Goal: Information Seeking & Learning: Learn about a topic

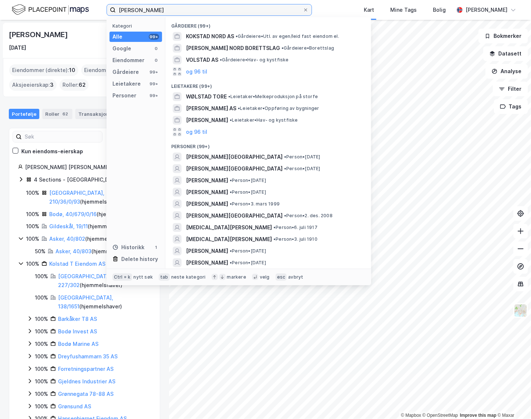
drag, startPoint x: 180, startPoint y: 8, endPoint x: 92, endPoint y: 10, distance: 88.2
click at [92, 10] on div "Tord Ueland Kolstad Kategori Alle 99+ Google 0 Eiendommer 0 Gårdeiere 99+ Leiet…" at bounding box center [265, 10] width 531 height 20
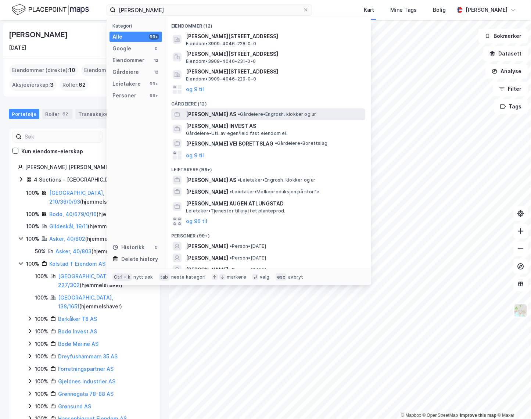
click at [240, 113] on span "•" at bounding box center [239, 114] width 2 height 6
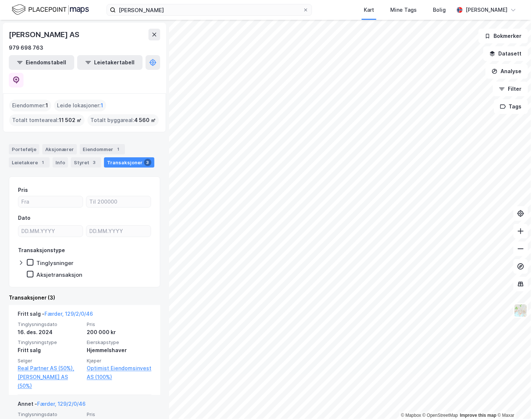
scroll to position [155, 0]
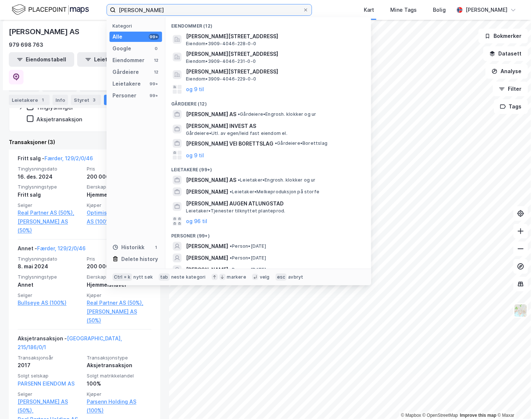
drag, startPoint x: 136, startPoint y: 14, endPoint x: 82, endPoint y: 12, distance: 54.1
click at [82, 12] on div "nicolai Kategori Alle 99+ Google 0 Eiendommer 12 Gårdeiere 12 Leietakere 99+ Pe…" at bounding box center [265, 10] width 531 height 20
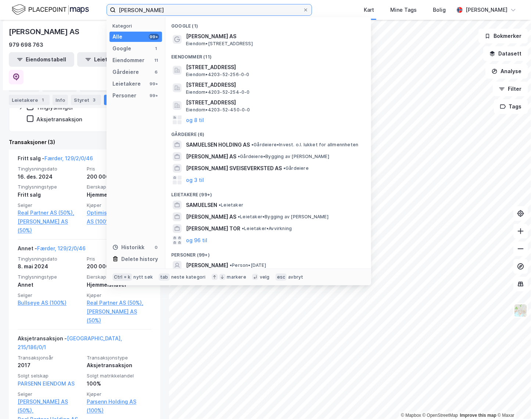
type input "samuelsen"
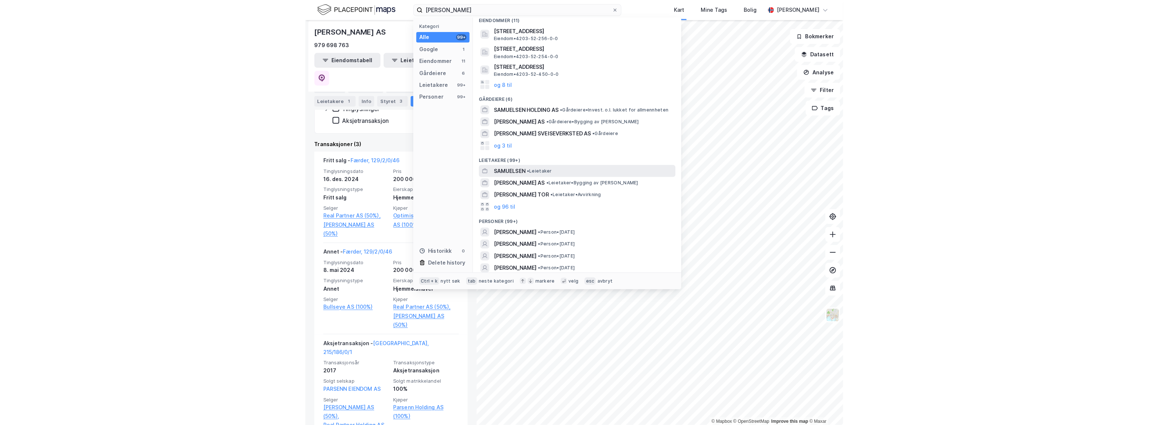
scroll to position [0, 0]
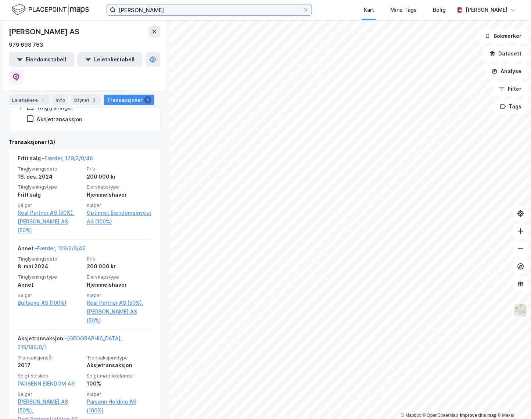
click at [207, 10] on input "samuelsen" at bounding box center [209, 9] width 187 height 11
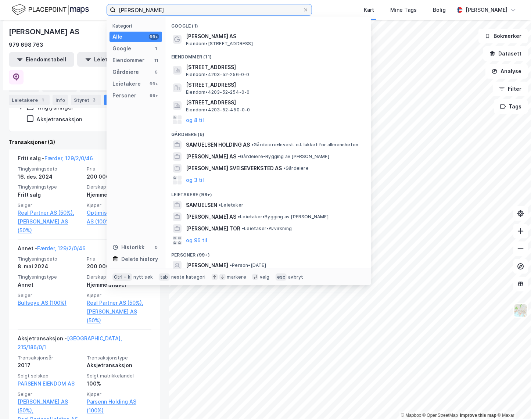
click at [207, 10] on input "samuelsen" at bounding box center [209, 9] width 187 height 11
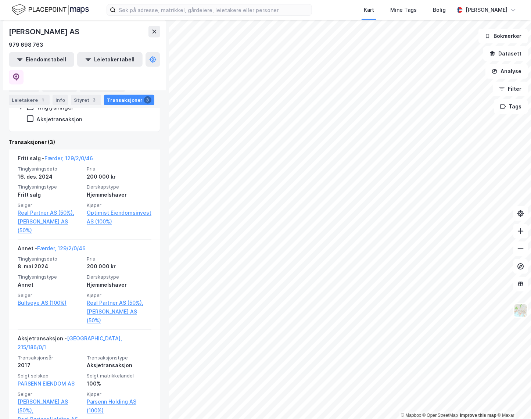
click at [359, 11] on div "Kart Mine Tags Bolig" at bounding box center [400, 10] width 107 height 20
click at [345, 8] on div "Kart Mine Tags Bolig Alexander Foss" at bounding box center [265, 10] width 531 height 20
drag, startPoint x: 345, startPoint y: 8, endPoint x: 341, endPoint y: 18, distance: 10.9
click at [344, 9] on div "Kart Mine Tags Bolig Alexander Foss" at bounding box center [265, 10] width 531 height 20
click at [163, 121] on div "NICOLAI SAMUELSEN AS 979 698 763 Eiendomstabell Leietakertabell Eiendommer : 1 …" at bounding box center [84, 219] width 169 height 399
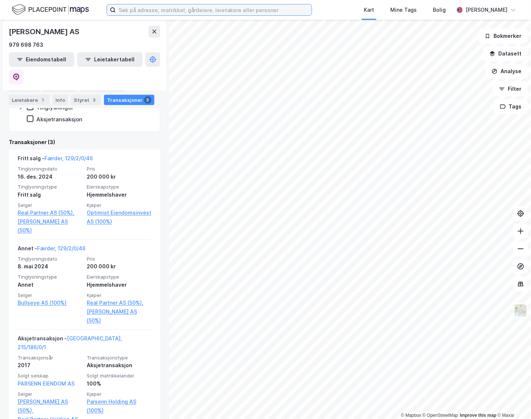
click at [159, 11] on input at bounding box center [214, 9] width 196 height 11
click at [346, 18] on div "Kart Mine Tags Bolig Alexander Foss" at bounding box center [265, 10] width 531 height 20
click at [342, 10] on div "Kart Mine Tags Bolig Alexander Foss" at bounding box center [265, 10] width 531 height 20
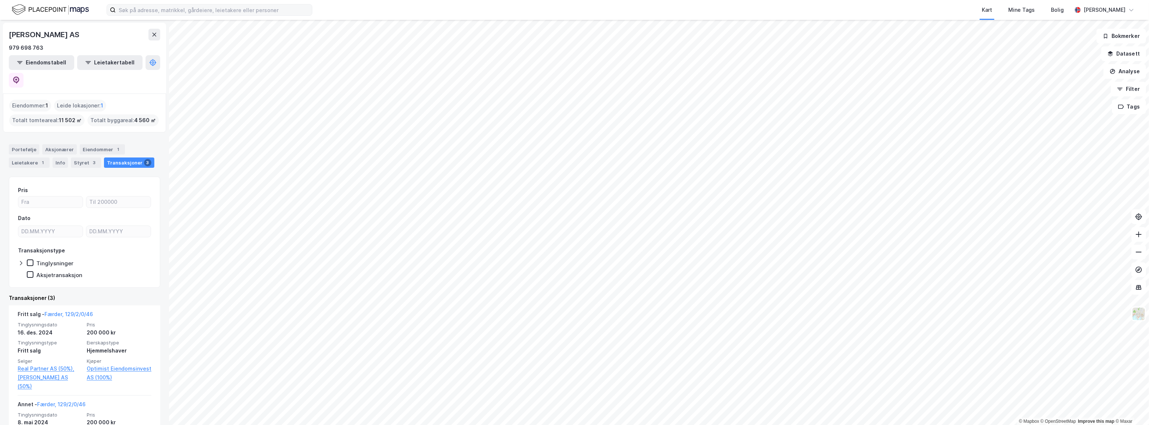
click at [173, 4] on div "Kart Mine Tags Bolig Alexander Foss" at bounding box center [574, 10] width 1149 height 20
click at [169, 10] on input at bounding box center [214, 9] width 196 height 11
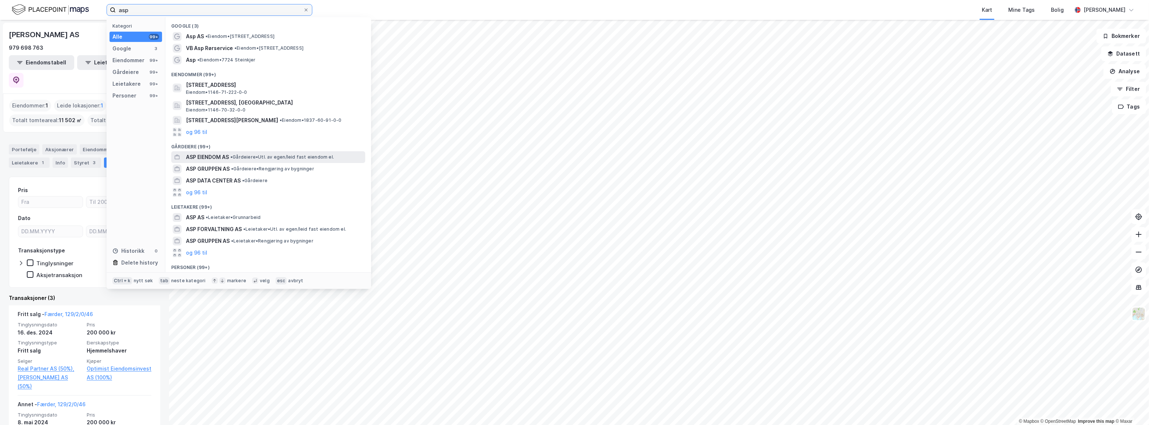
type input "asp"
click at [217, 154] on span "ASP EIENDOM AS" at bounding box center [207, 157] width 43 height 9
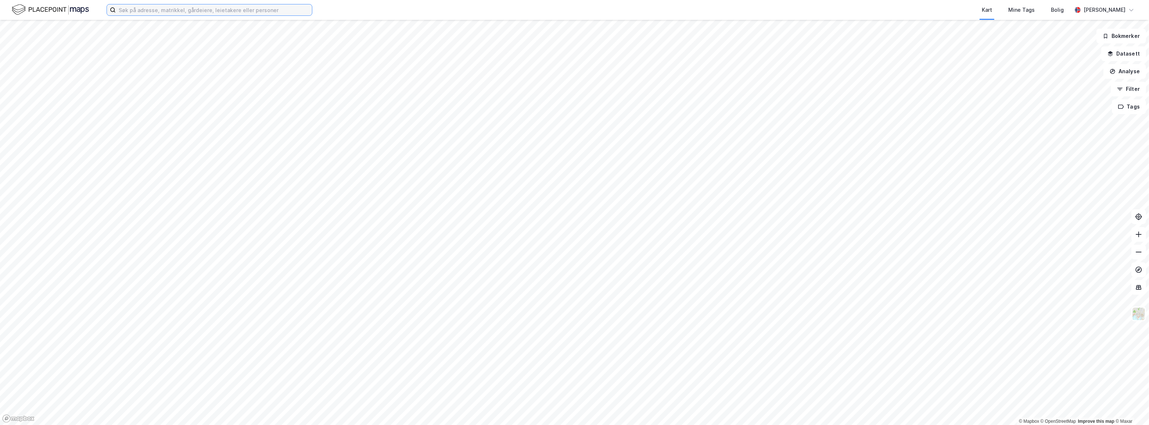
click at [207, 7] on input at bounding box center [214, 9] width 196 height 11
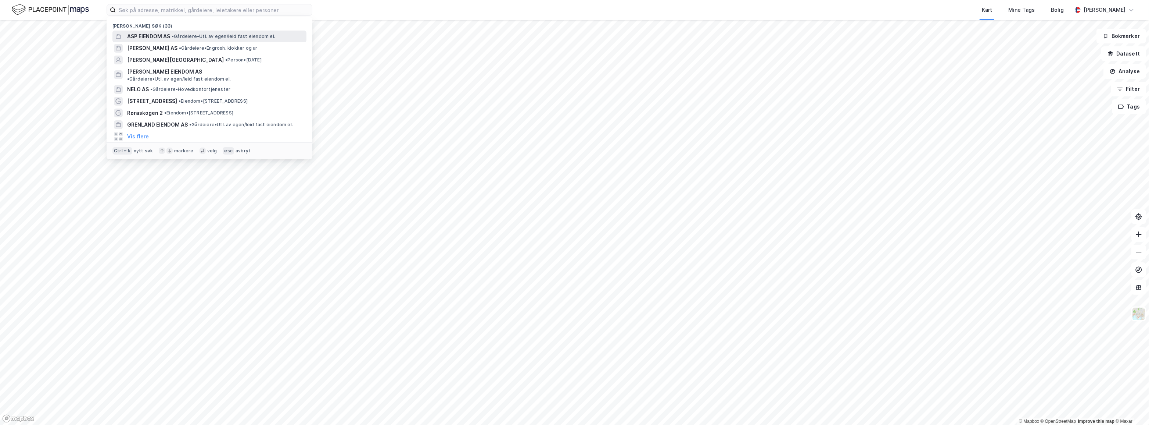
click at [179, 38] on span "• Gårdeiere • Utl. av egen/leid fast eiendom el." at bounding box center [224, 36] width 104 height 6
